Goal: Task Accomplishment & Management: Complete application form

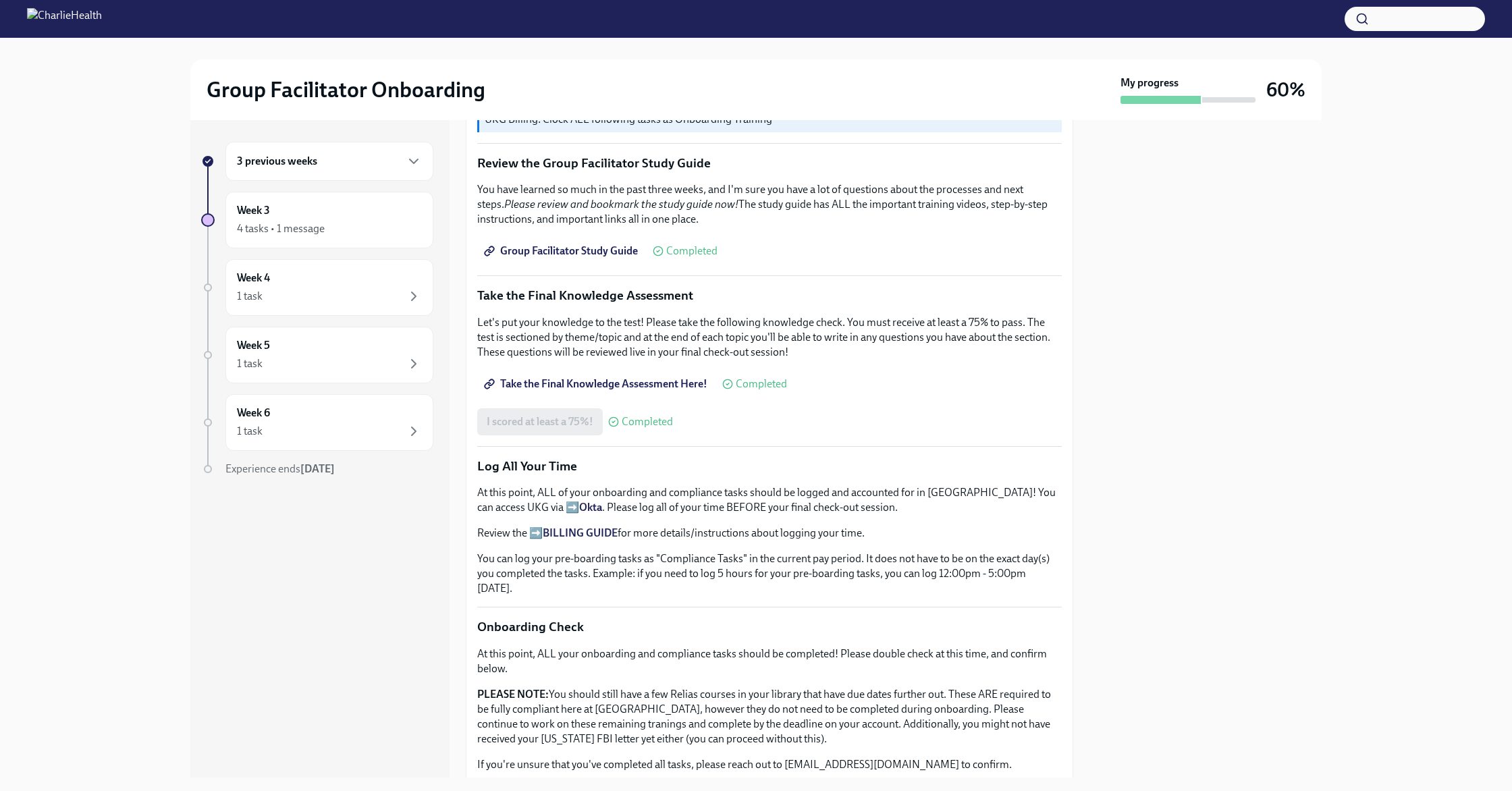
scroll to position [846, 0]
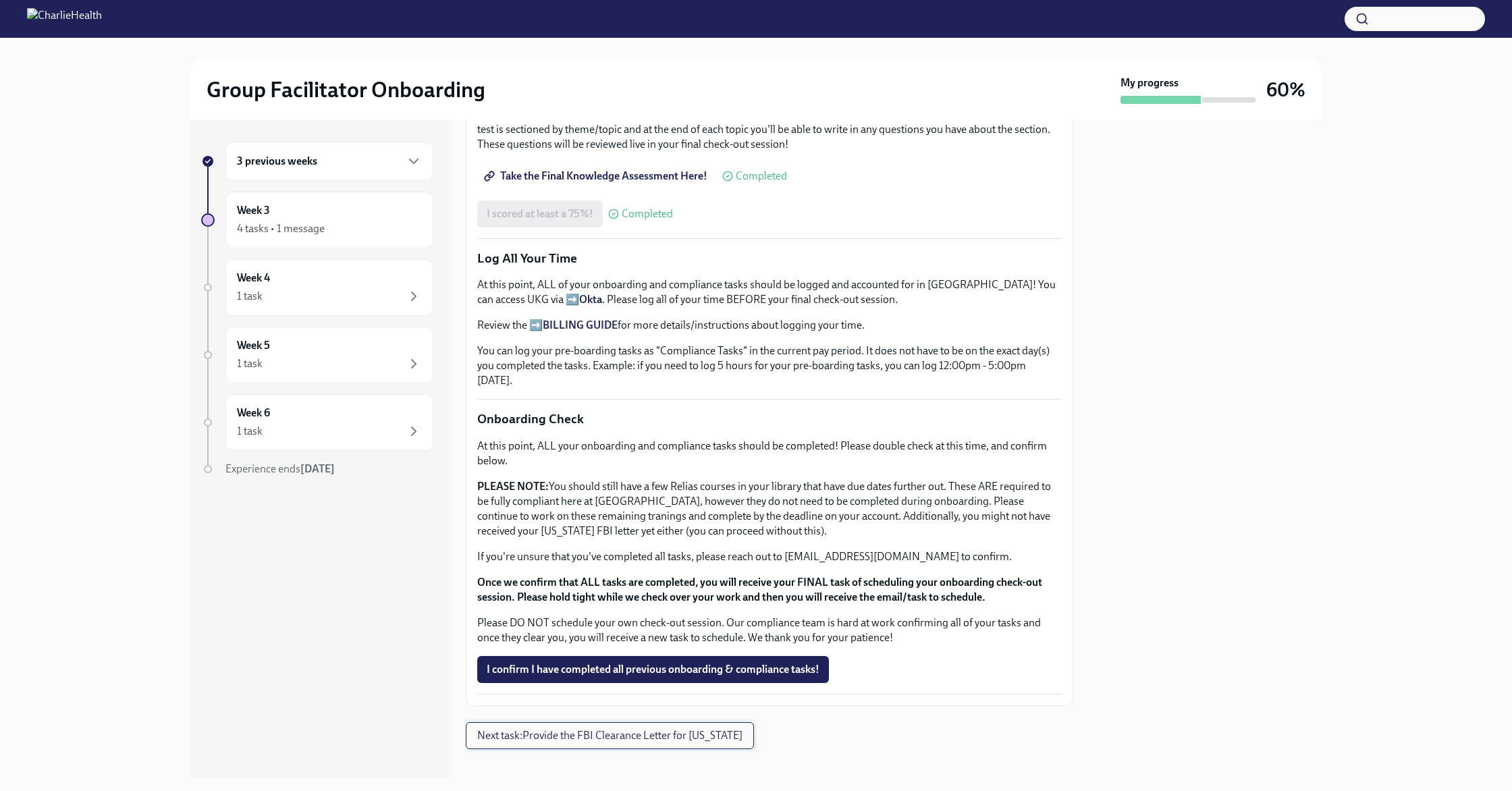
click at [558, 730] on button "Next task : Provide the FBI Clearance Letter for [US_STATE]" at bounding box center [609, 735] width 288 height 27
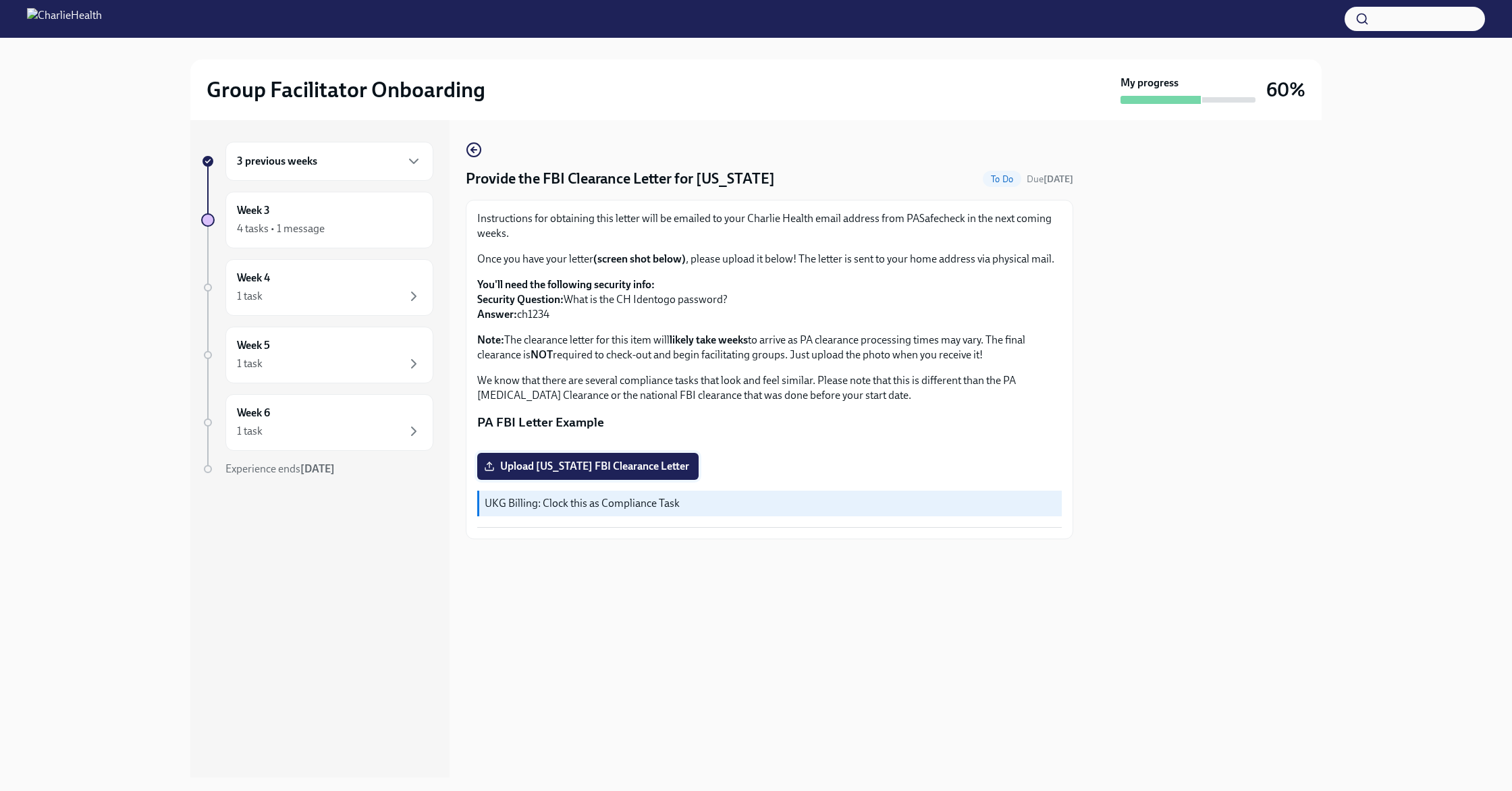
click at [567, 480] on label "Upload [US_STATE] FBI Clearance Letter" at bounding box center [588, 466] width 221 height 27
click at [0, 0] on input "Upload [US_STATE] FBI Clearance Letter" at bounding box center [0, 0] width 0 height 0
click at [478, 155] on circle "button" at bounding box center [473, 149] width 13 height 13
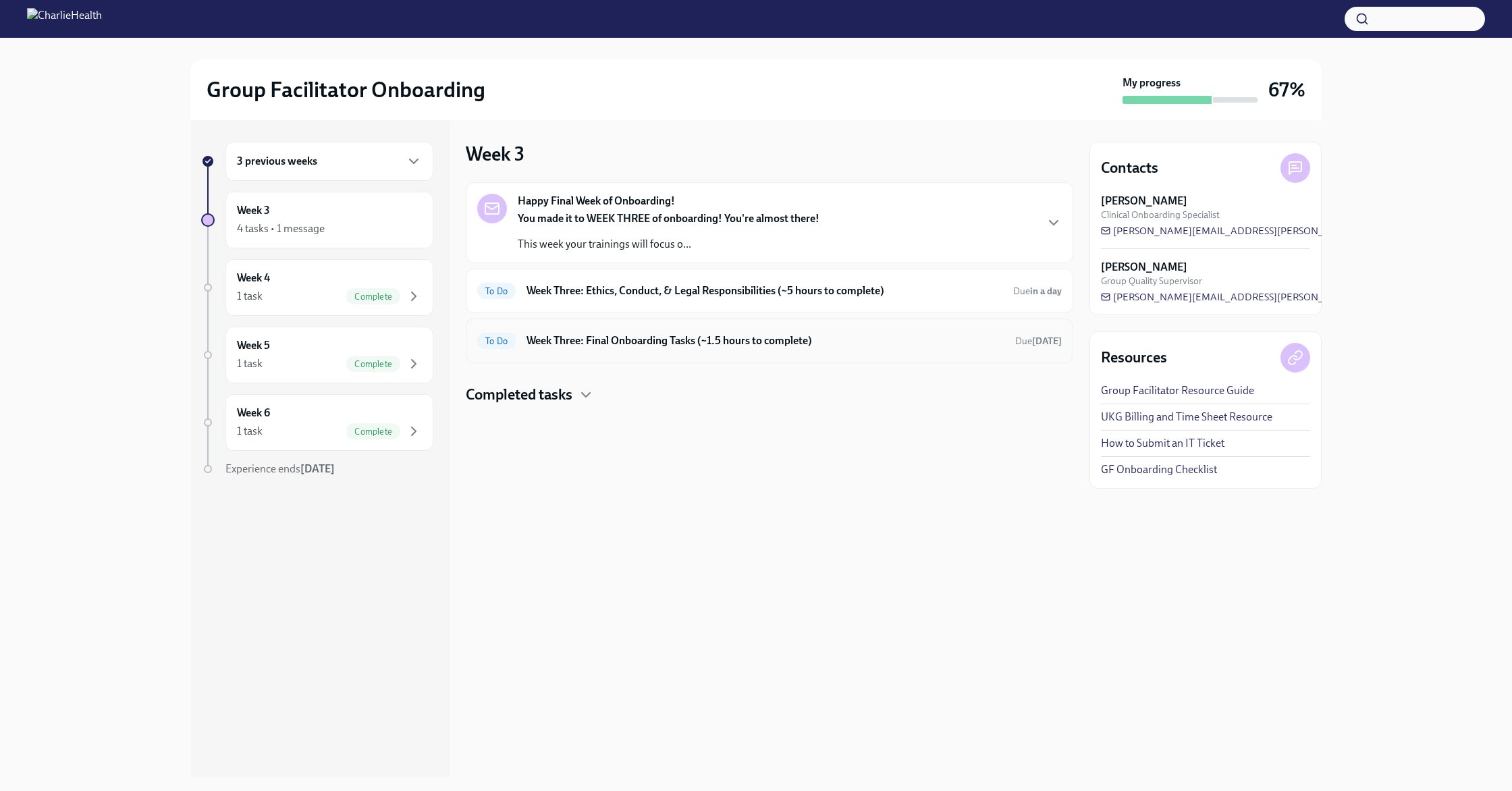
click at [589, 344] on h6 "Week Three: Final Onboarding Tasks (~1.5 hours to complete)" at bounding box center [765, 341] width 478 height 15
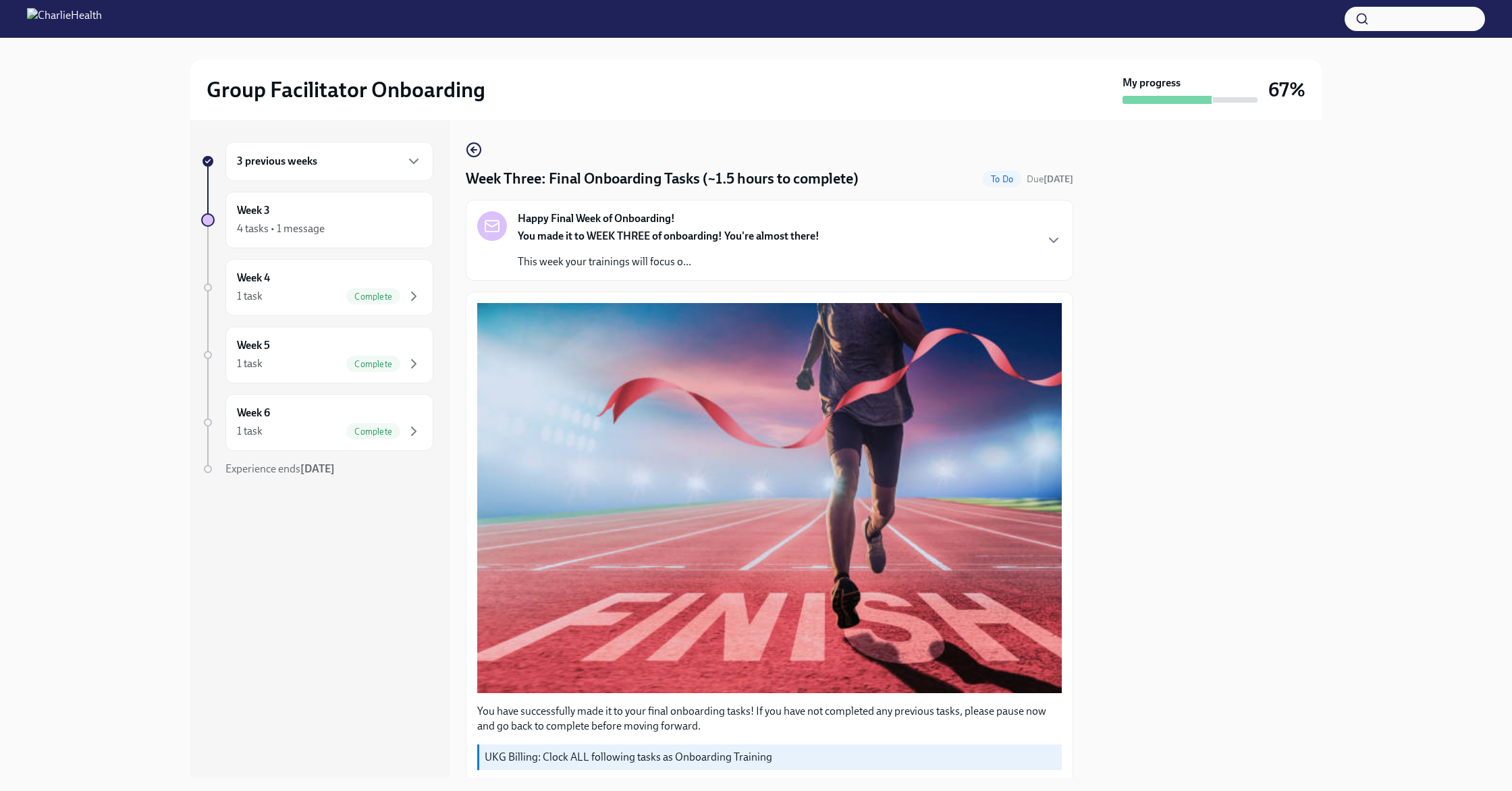
click at [552, 218] on strong "Happy Final Week of Onboarding!" at bounding box center [596, 218] width 157 height 15
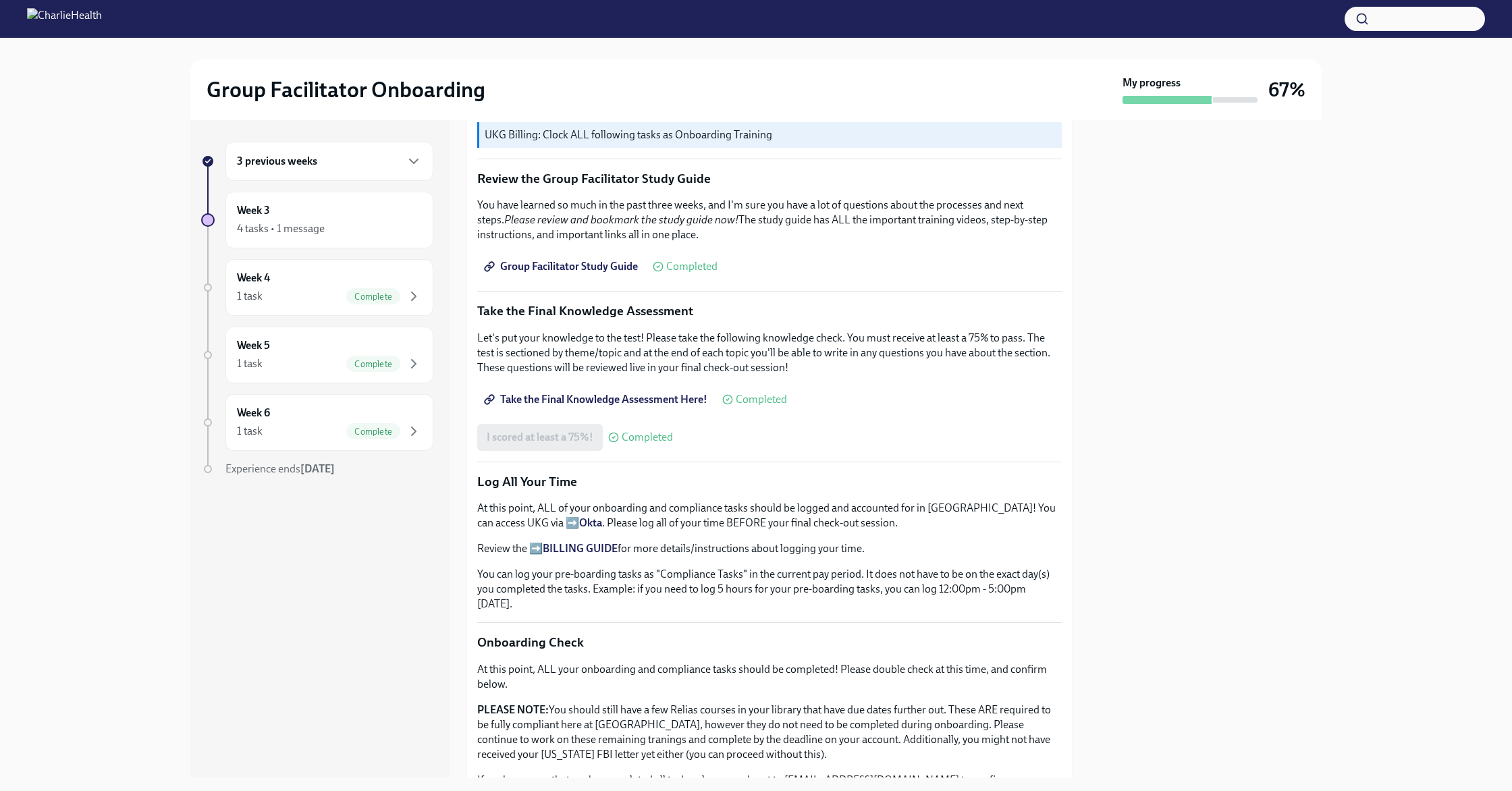
scroll to position [688, 0]
